Goal: Find specific fact

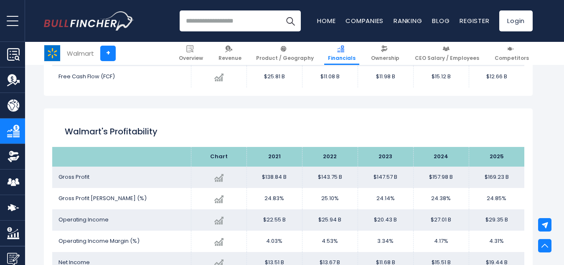
scroll to position [1138, 0]
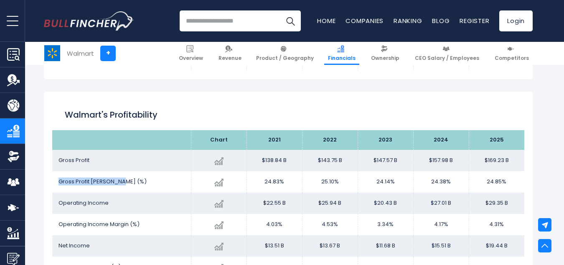
drag, startPoint x: 60, startPoint y: 180, endPoint x: 131, endPoint y: 183, distance: 71.1
click at [131, 183] on td "Gross Profit [PERSON_NAME] (%)" at bounding box center [121, 181] width 139 height 21
copy span "Gross Profit [PERSON_NAME] (%)"
click at [487, 182] on td "24.85%" at bounding box center [497, 181] width 56 height 21
drag, startPoint x: 487, startPoint y: 178, endPoint x: 508, endPoint y: 182, distance: 20.8
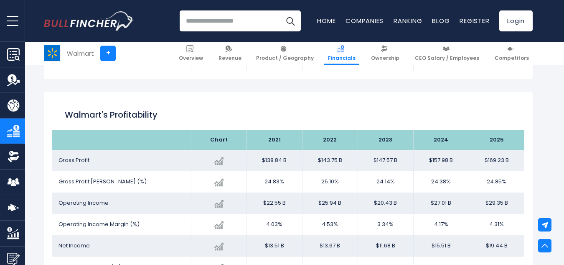
click at [508, 182] on td "24.85%" at bounding box center [497, 181] width 56 height 21
copy td "24.85%"
drag, startPoint x: 489, startPoint y: 221, endPoint x: 506, endPoint y: 224, distance: 17.5
click at [506, 224] on td "4.31%" at bounding box center [497, 224] width 56 height 21
copy td "4.31%"
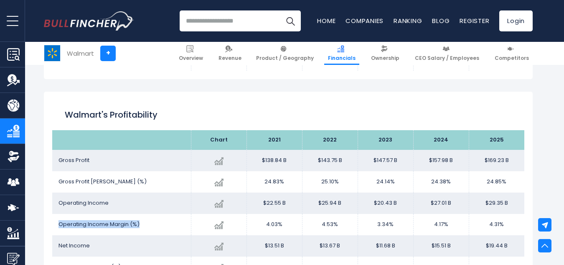
drag, startPoint x: 56, startPoint y: 224, endPoint x: 139, endPoint y: 229, distance: 83.4
click at [139, 229] on td "Operating Income Margin (%)" at bounding box center [121, 224] width 139 height 21
copy span "Operating Income Margin (%)"
drag, startPoint x: 489, startPoint y: 222, endPoint x: 508, endPoint y: 224, distance: 18.9
click at [508, 224] on td "4.31%" at bounding box center [497, 224] width 56 height 21
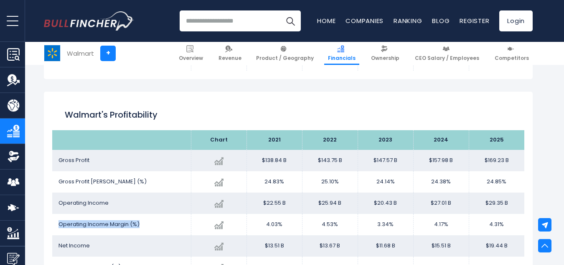
copy td "4.31%"
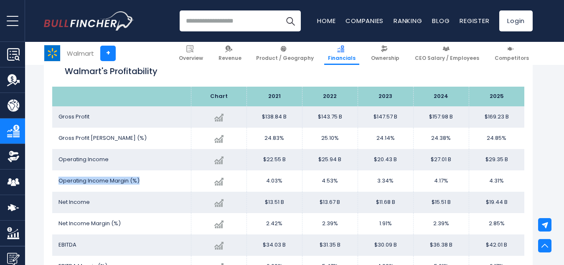
scroll to position [1205, 0]
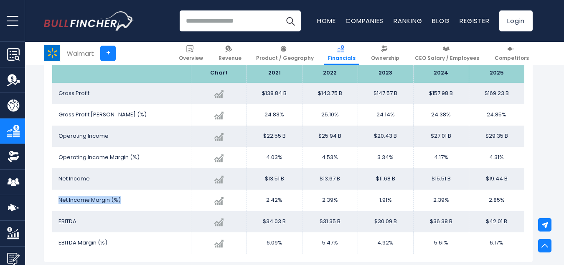
drag, startPoint x: 59, startPoint y: 200, endPoint x: 125, endPoint y: 206, distance: 66.7
click at [125, 206] on td "Net Income Margin (%)" at bounding box center [121, 199] width 139 height 21
copy span "Net Income Margin (%)"
drag, startPoint x: 489, startPoint y: 199, endPoint x: 513, endPoint y: 204, distance: 24.3
click at [513, 204] on td "2.85%" at bounding box center [497, 199] width 56 height 21
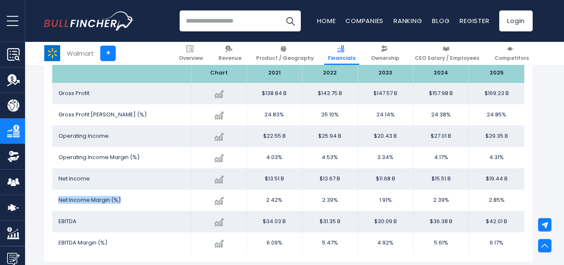
copy td "2.85%"
